Goal: Task Accomplishment & Management: Use online tool/utility

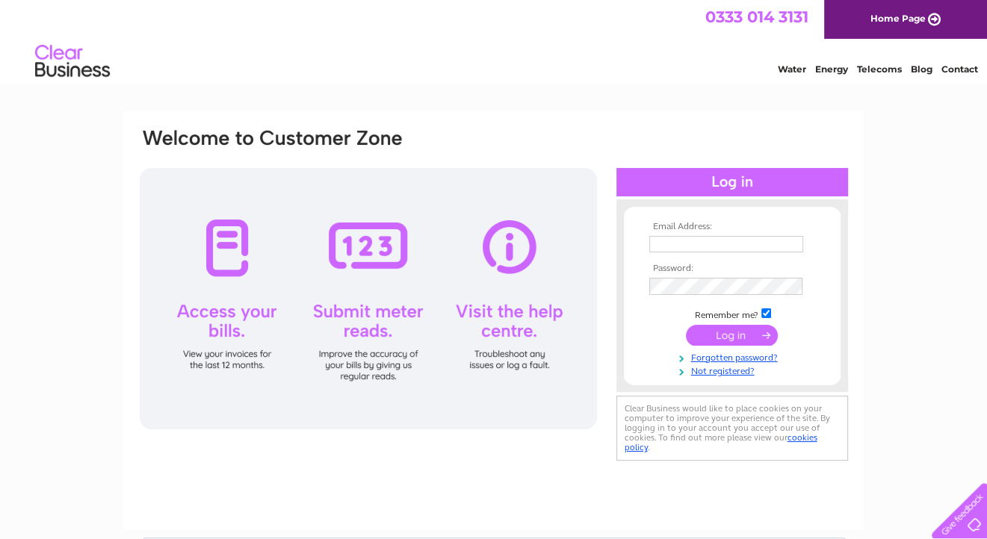
click at [672, 241] on input "text" at bounding box center [726, 244] width 154 height 16
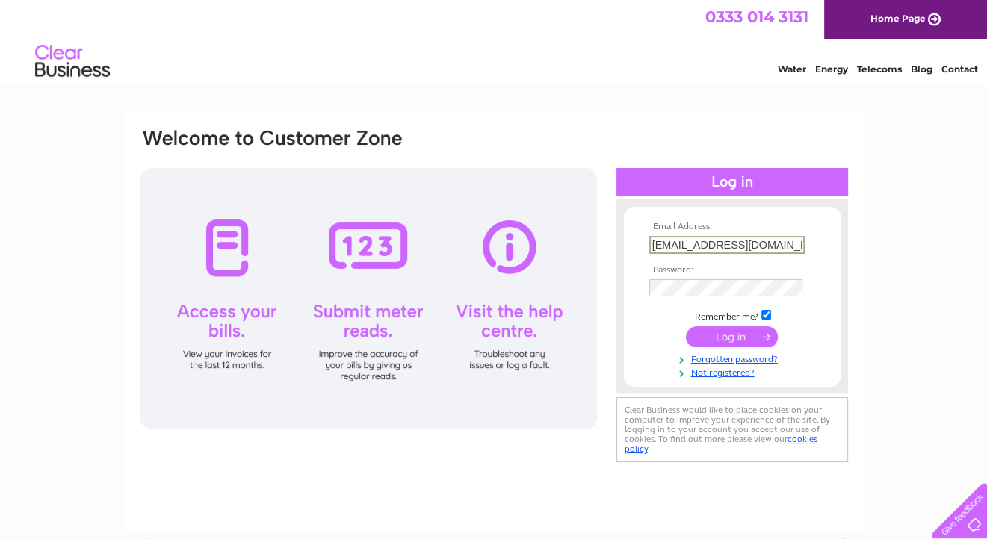
type input "[EMAIL_ADDRESS][DOMAIN_NAME]"
click at [827, 314] on form "Email Address: [EMAIL_ADDRESS][DOMAIN_NAME] Password:" at bounding box center [732, 300] width 217 height 157
click at [764, 333] on input "submit" at bounding box center [732, 335] width 92 height 21
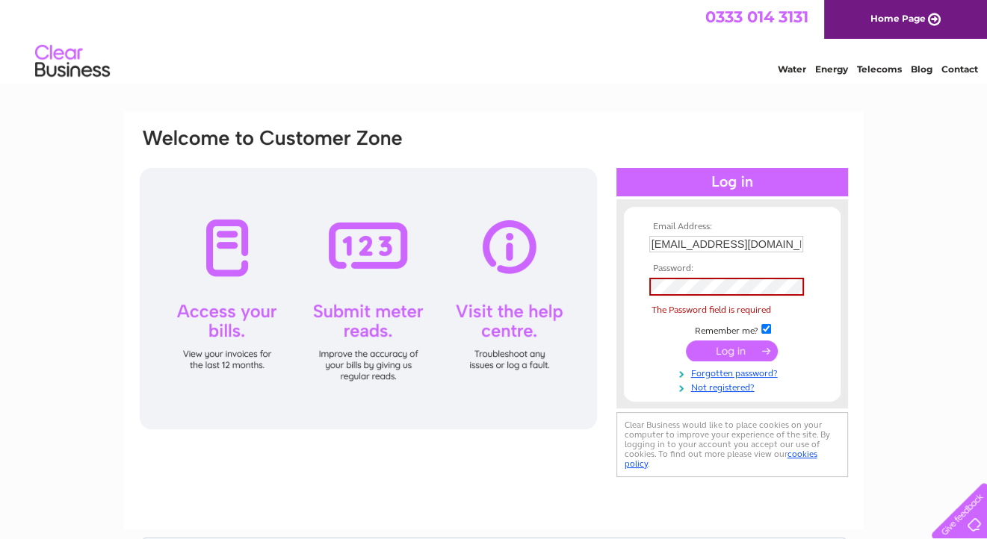
click at [768, 330] on input "checkbox" at bounding box center [766, 329] width 10 height 10
checkbox input "true"
click at [719, 377] on link "Forgotten password?" at bounding box center [734, 372] width 170 height 14
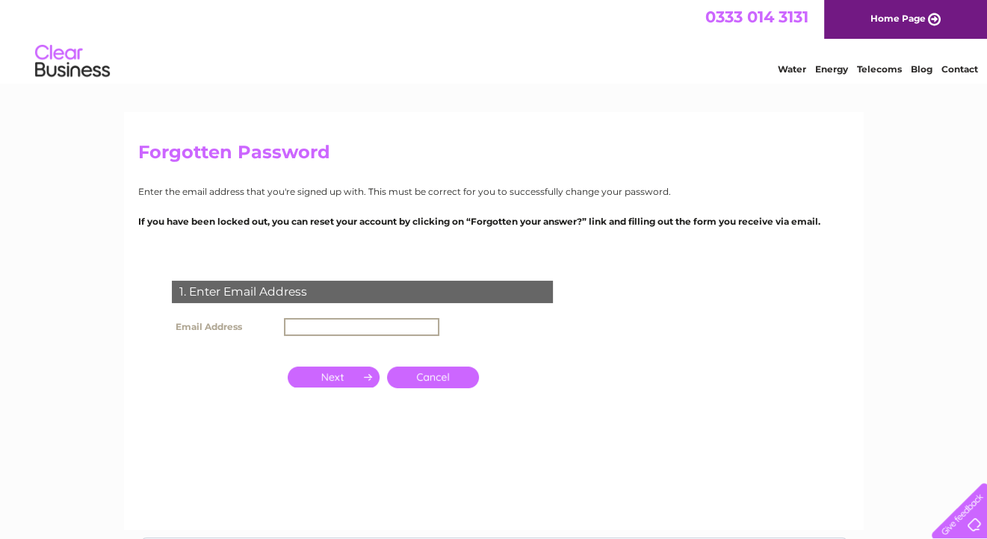
click at [305, 323] on input "text" at bounding box center [361, 327] width 155 height 18
type input "garrows@dialstart.net"
click at [341, 376] on input "button" at bounding box center [334, 377] width 92 height 21
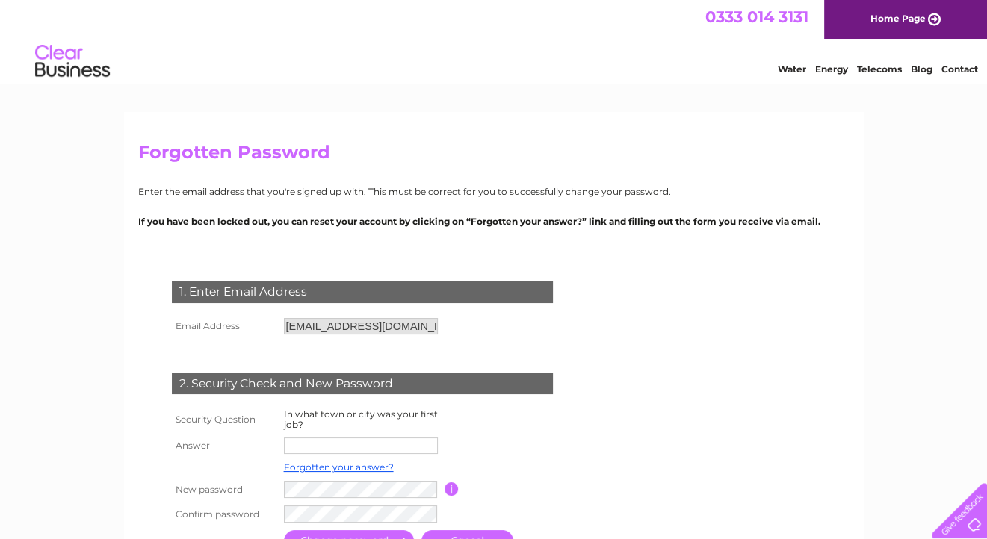
scroll to position [75, 0]
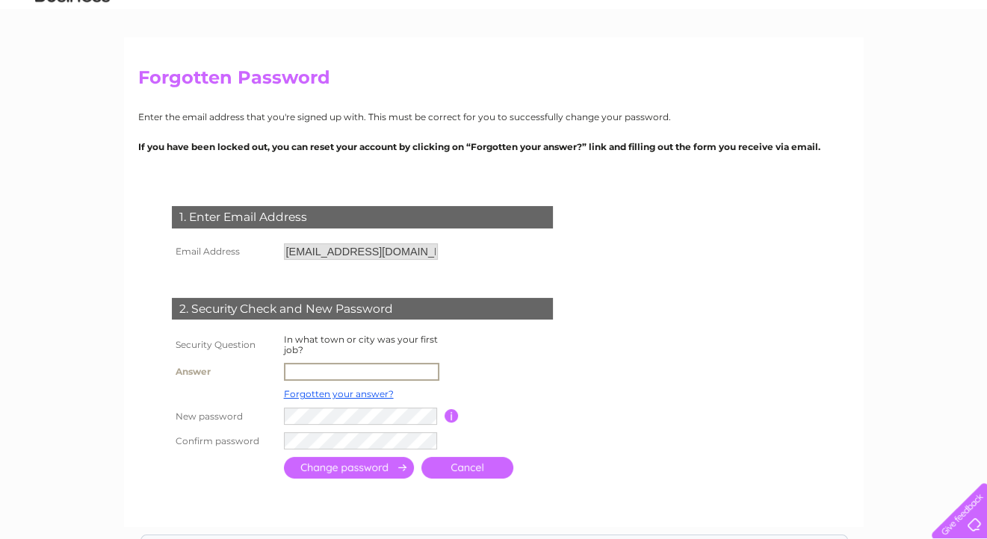
click at [310, 372] on input "text" at bounding box center [361, 372] width 155 height 18
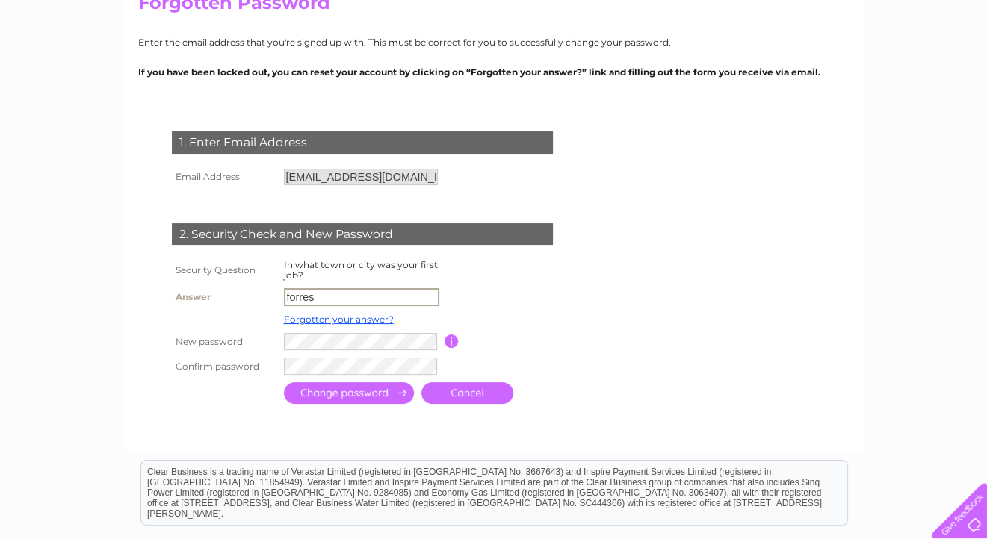
type input "forres"
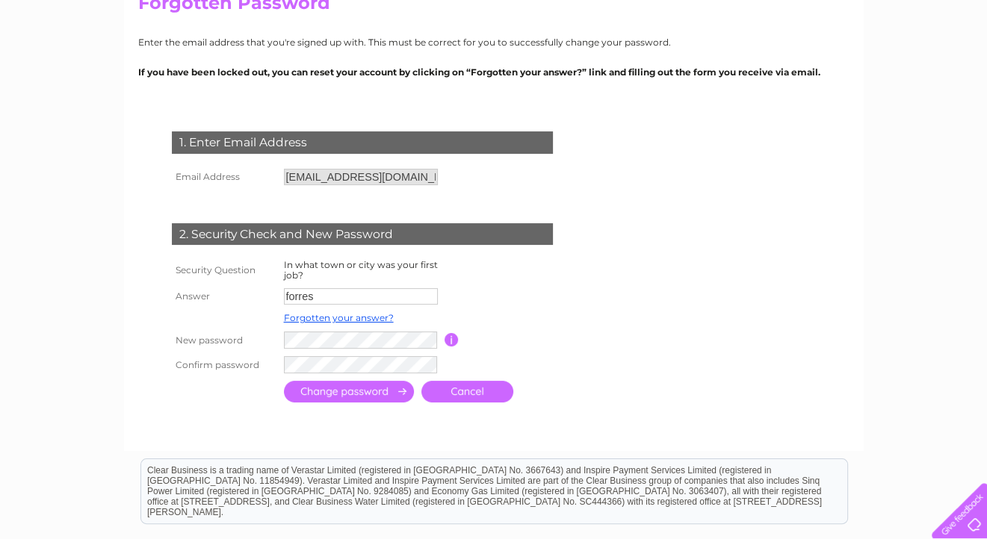
click at [385, 397] on input "submit" at bounding box center [349, 392] width 130 height 22
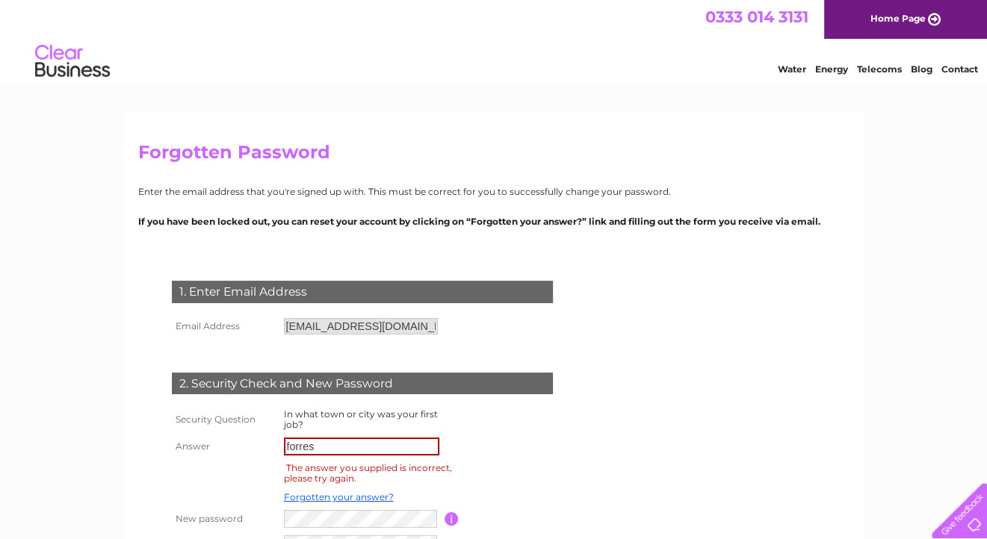
scroll to position [149, 0]
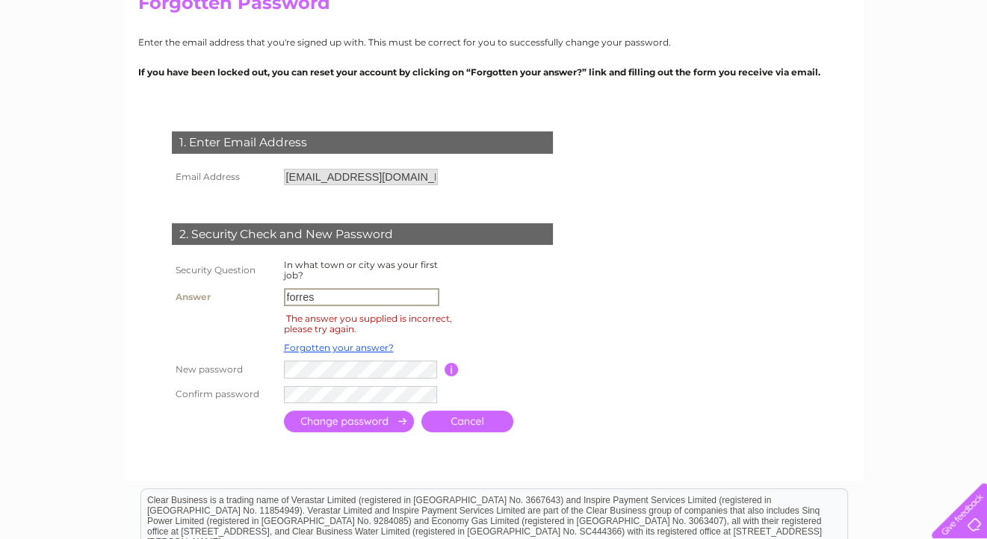
click at [320, 297] on input "forres" at bounding box center [361, 297] width 155 height 18
type input "f"
type input "nairn"
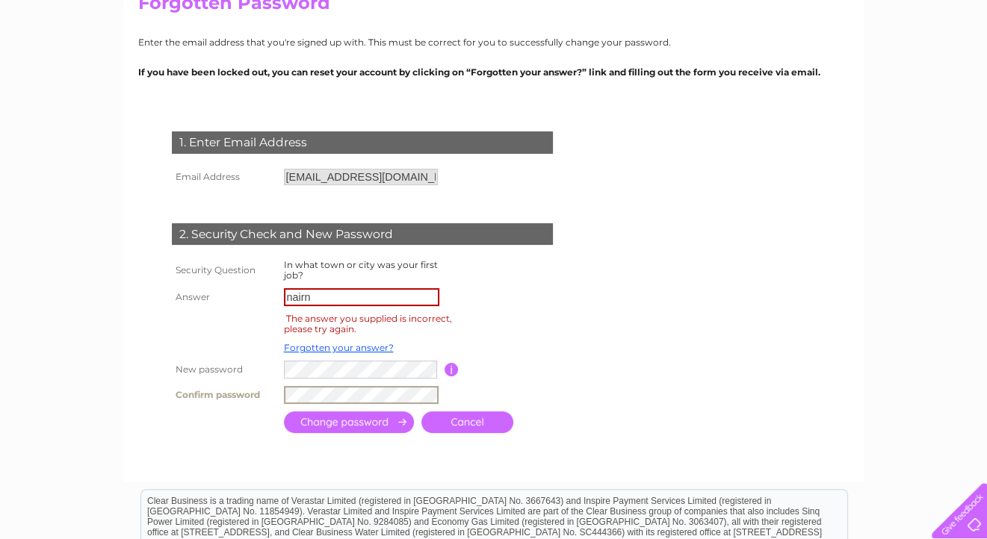
click at [365, 429] on input "submit" at bounding box center [349, 423] width 130 height 22
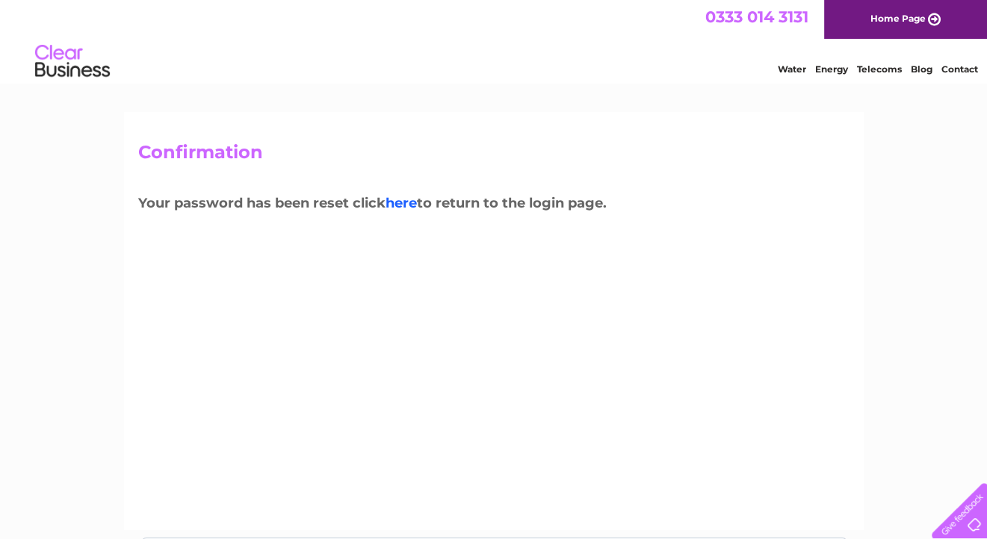
click at [415, 202] on link "here" at bounding box center [400, 203] width 31 height 16
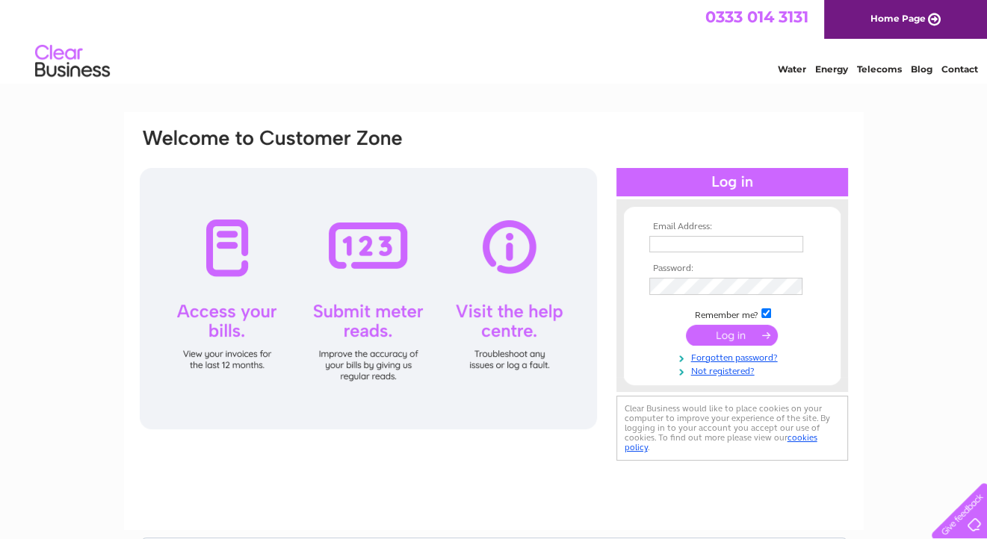
type input "garrows@dialstart.net"
click at [792, 288] on img at bounding box center [791, 287] width 12 height 12
click at [846, 278] on div "Email Address: garrows@dialstart.net Password:" at bounding box center [732, 296] width 232 height 164
click at [723, 333] on input "submit" at bounding box center [732, 335] width 92 height 21
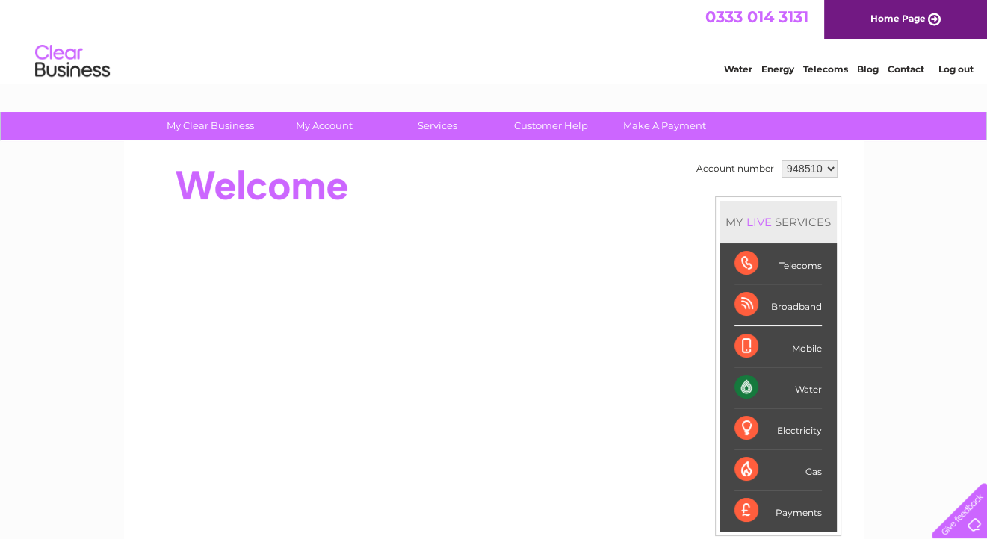
click at [786, 388] on div "Water" at bounding box center [777, 388] width 87 height 41
click at [741, 384] on div "Water" at bounding box center [777, 388] width 87 height 41
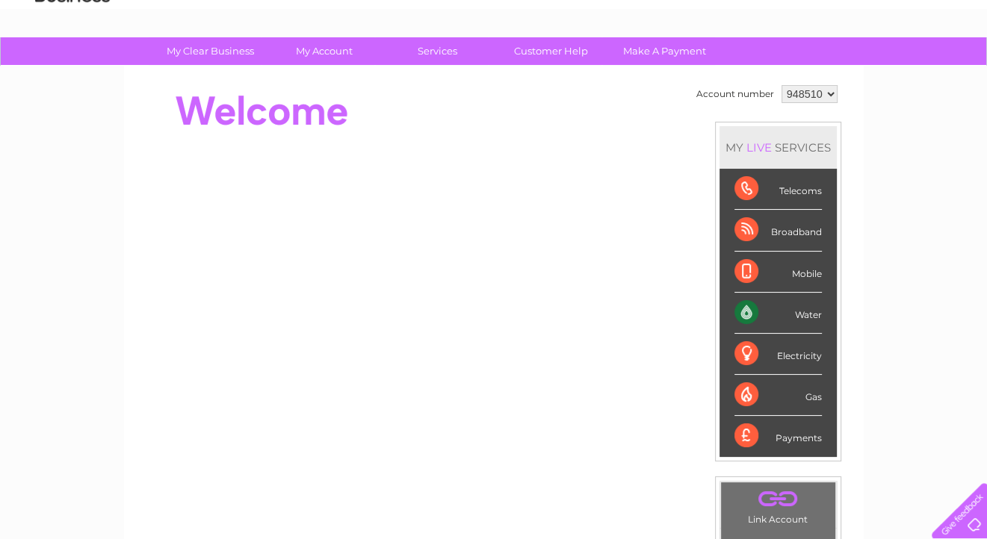
scroll to position [224, 0]
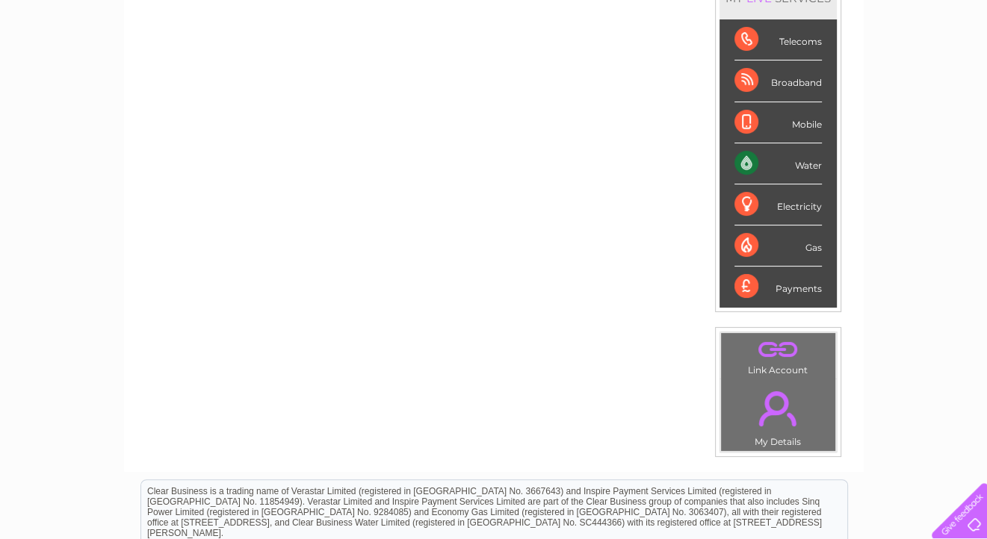
click at [799, 163] on div "Water" at bounding box center [777, 163] width 87 height 41
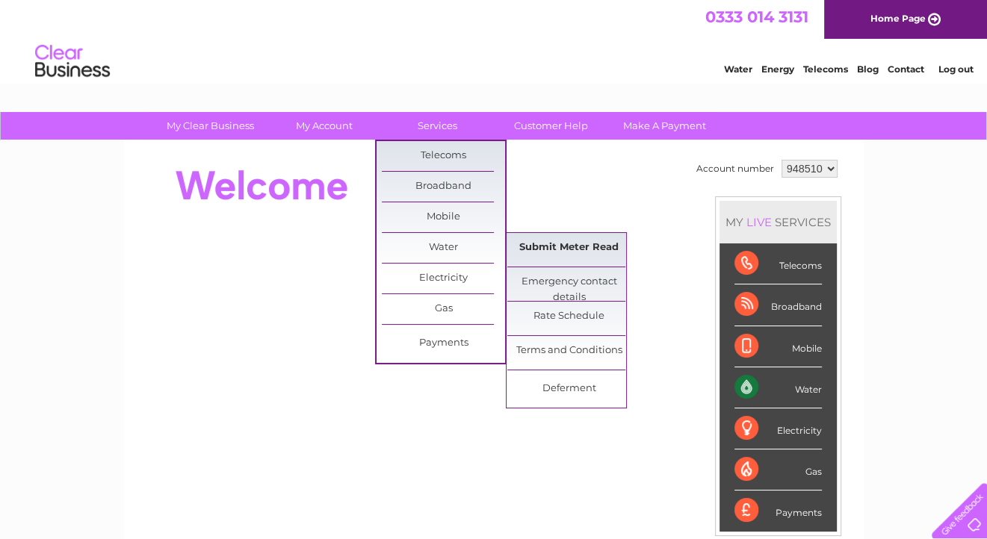
click at [532, 247] on link "Submit Meter Read" at bounding box center [568, 248] width 123 height 30
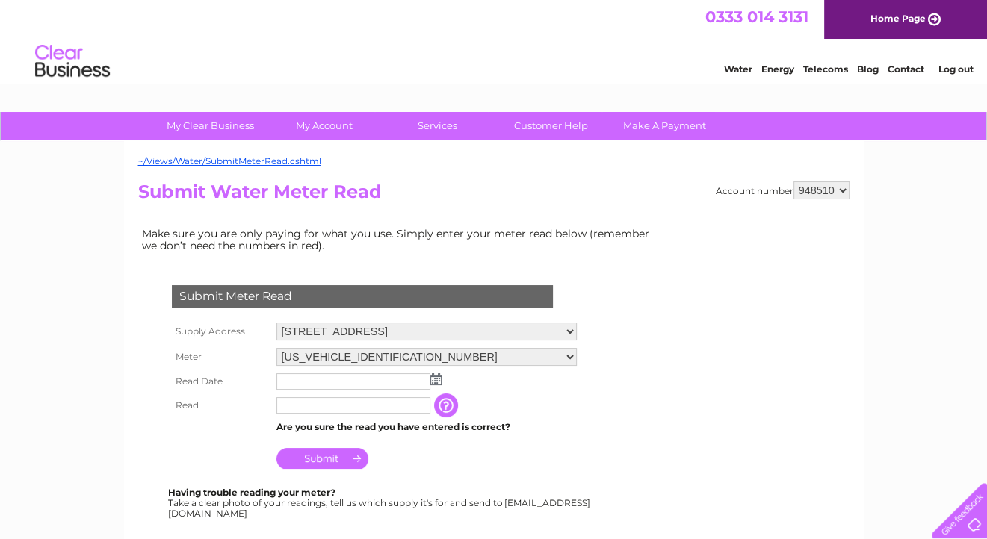
click at [434, 380] on img at bounding box center [435, 380] width 11 height 12
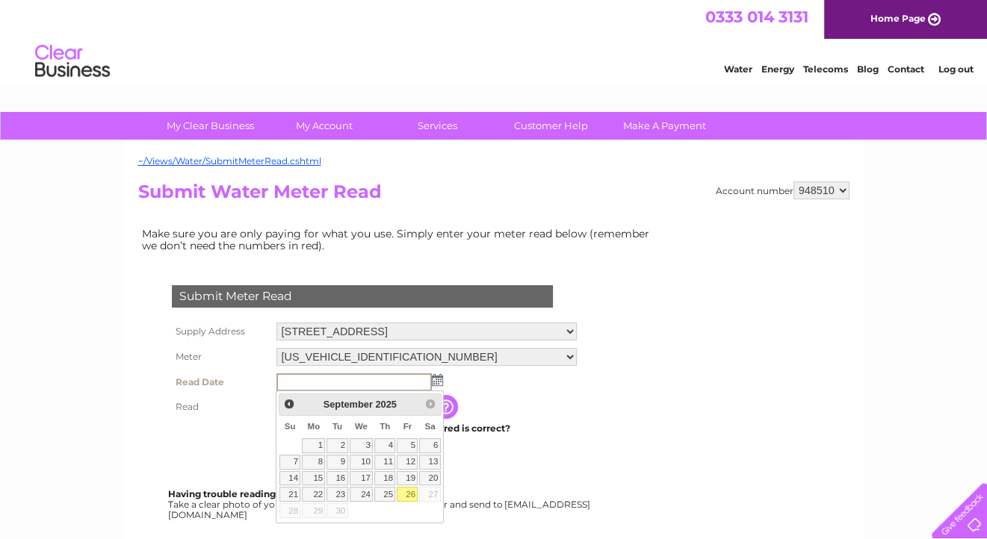
click at [409, 492] on link "26" at bounding box center [407, 494] width 21 height 15
type input "[DATE]"
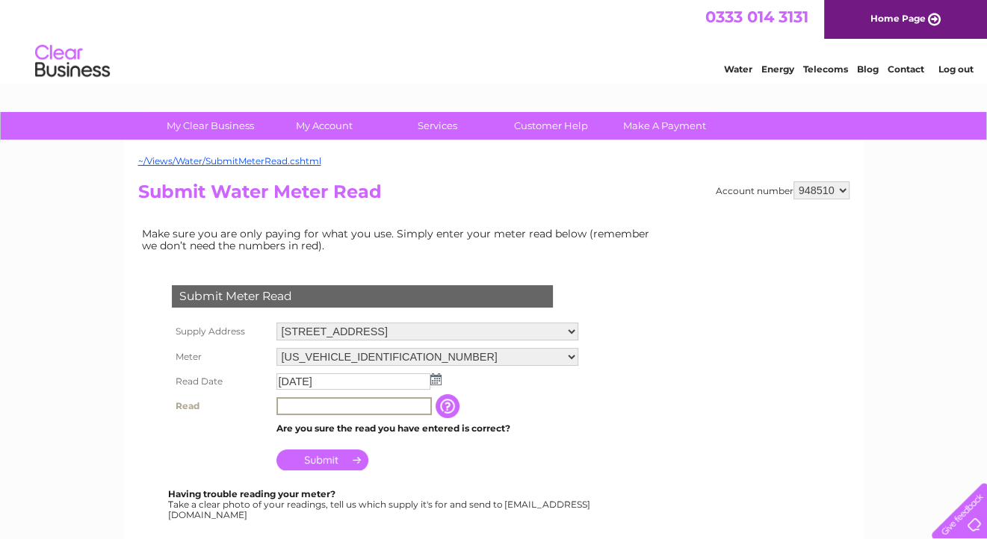
click at [295, 403] on input "text" at bounding box center [353, 406] width 155 height 18
type input "00294"
click at [338, 461] on input "Submit" at bounding box center [322, 458] width 92 height 21
